Goal: Information Seeking & Learning: Understand process/instructions

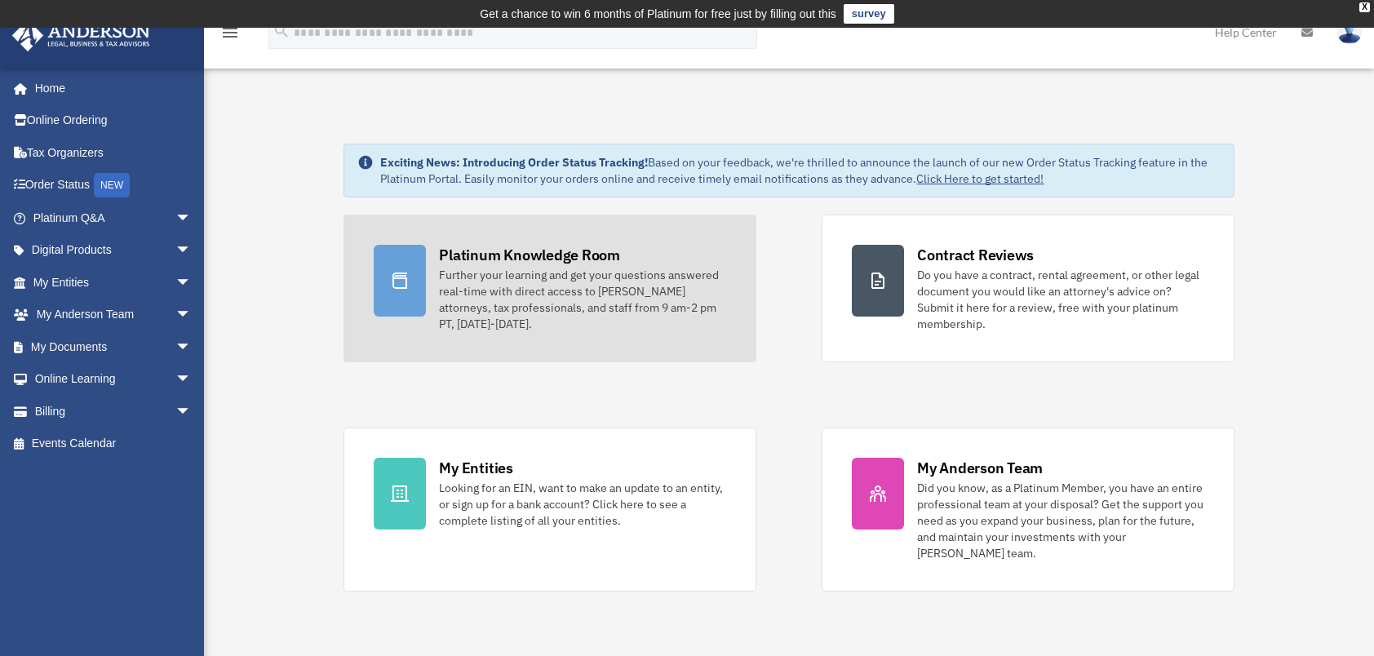
click at [465, 277] on div "Further your learning and get your questions answered real-time with direct acc…" at bounding box center [582, 299] width 287 height 65
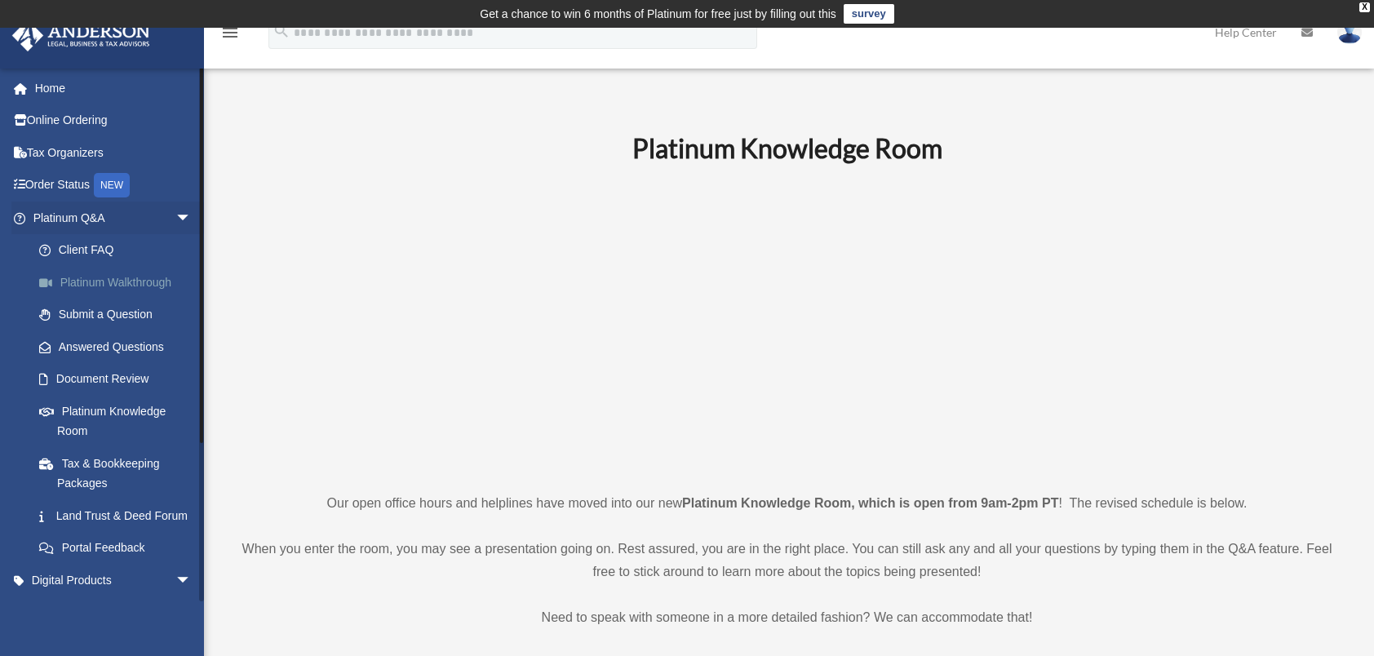
click at [131, 279] on link "Platinum Walkthrough" at bounding box center [119, 282] width 193 height 33
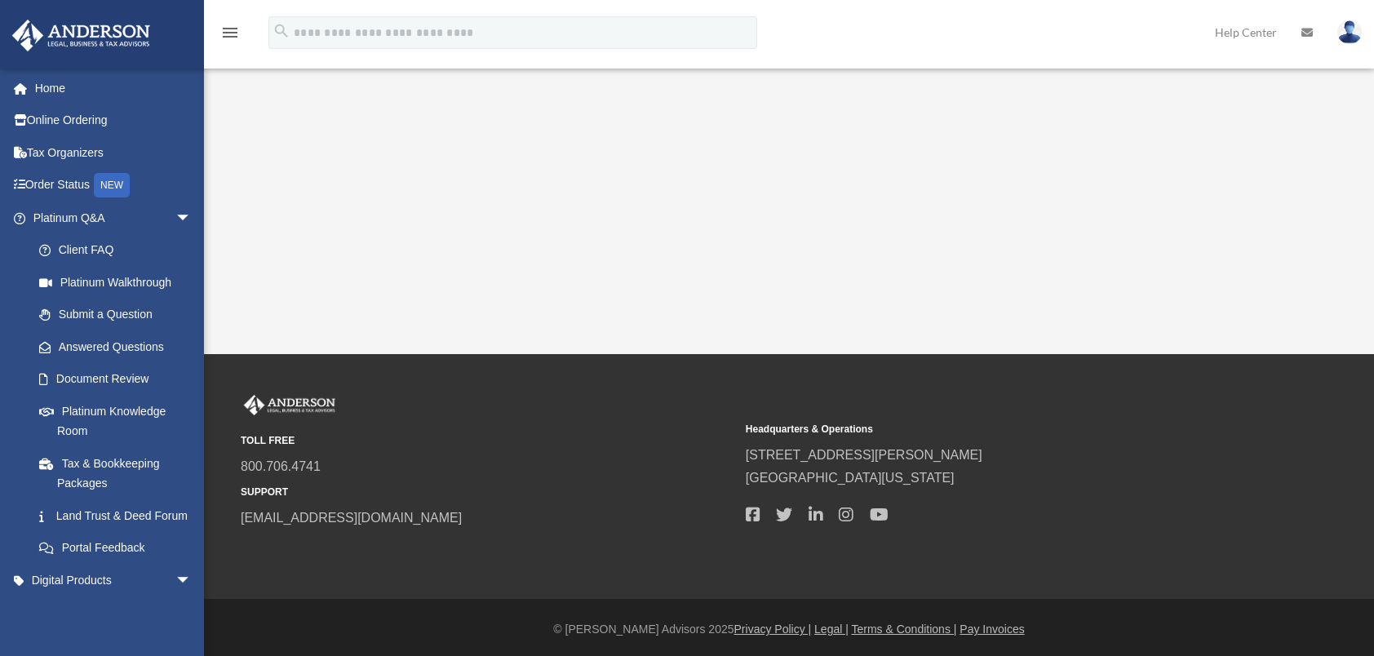
scroll to position [412, 0]
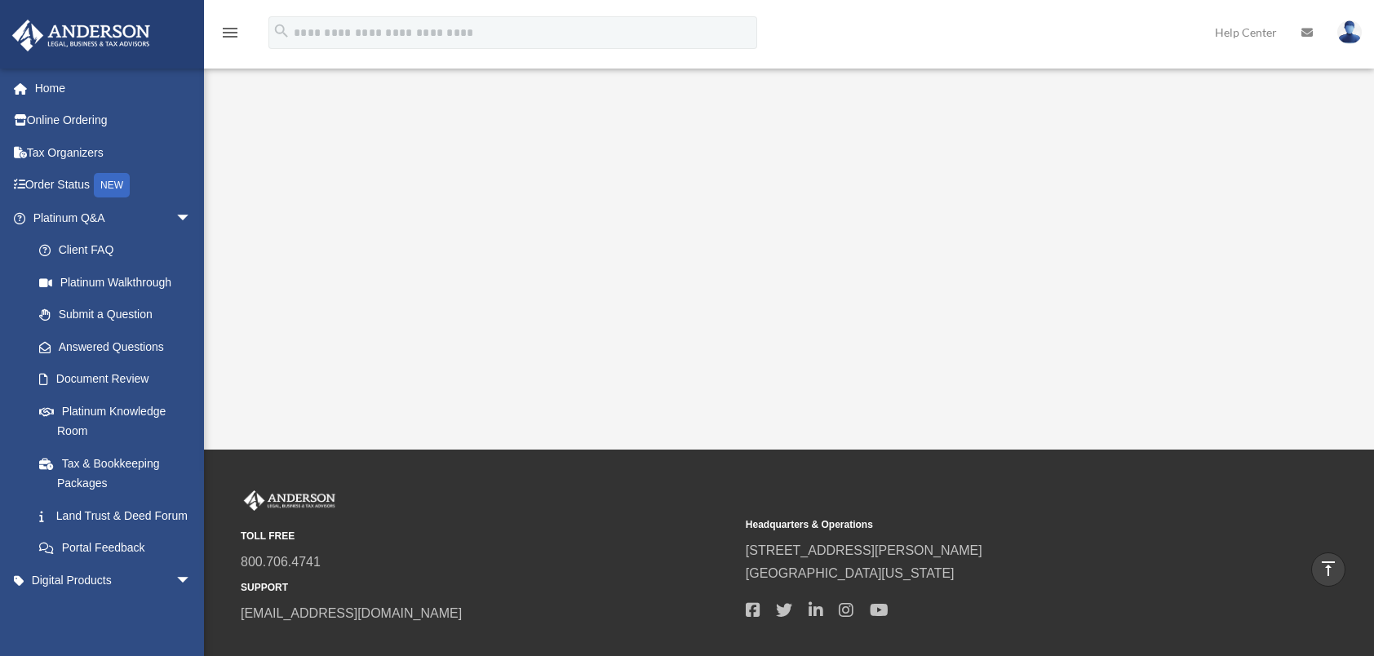
scroll to position [0, 0]
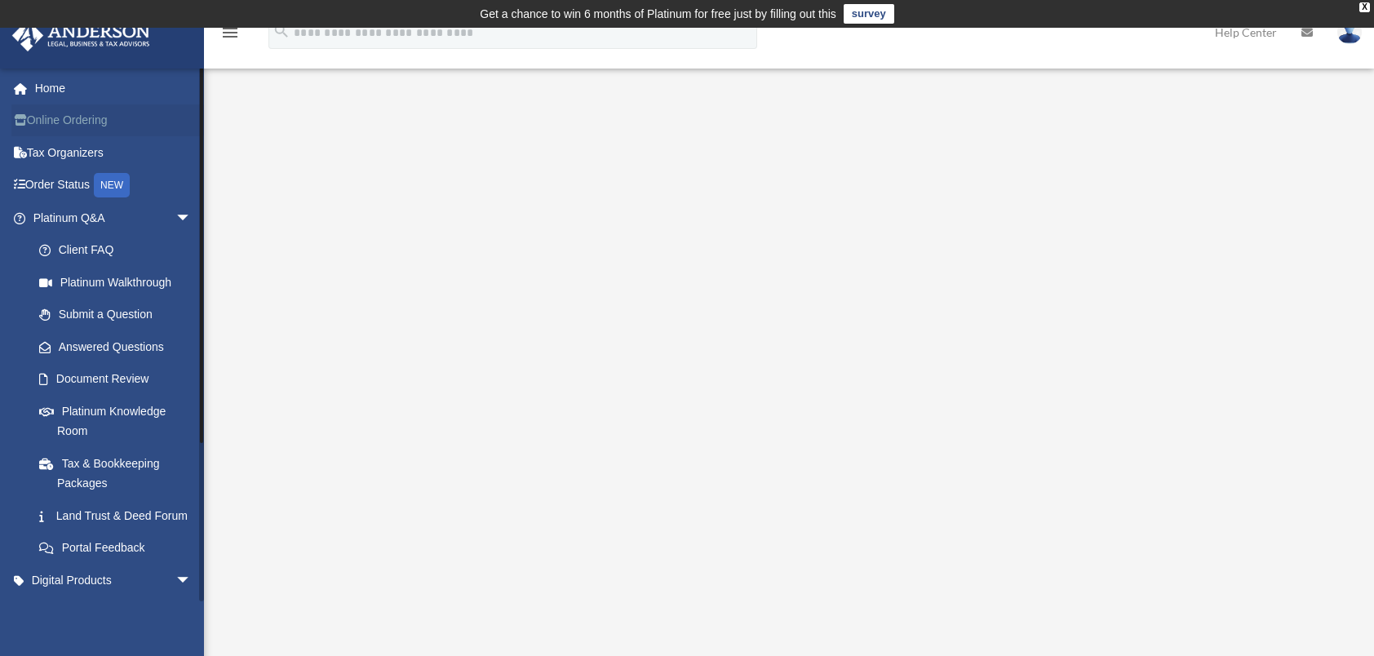
click at [91, 126] on link "Online Ordering" at bounding box center [113, 120] width 205 height 33
click at [80, 126] on link "Online Ordering" at bounding box center [113, 120] width 205 height 33
